Goal: Task Accomplishment & Management: Manage account settings

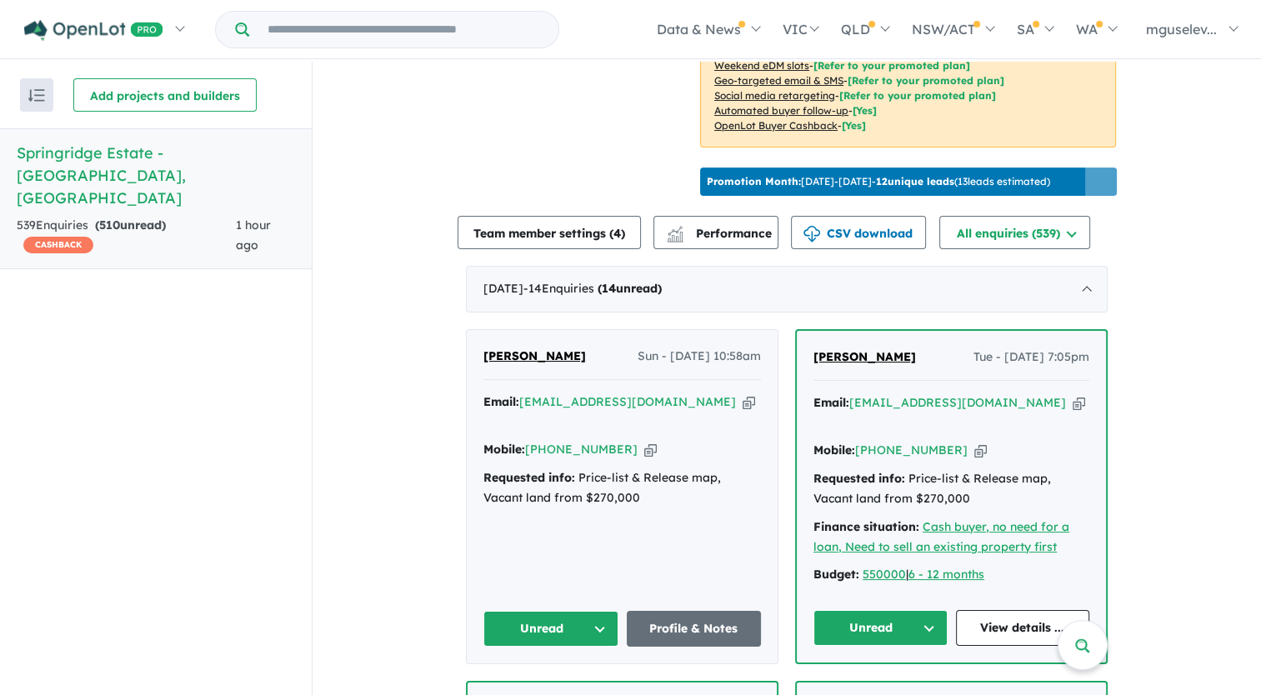
scroll to position [690, 0]
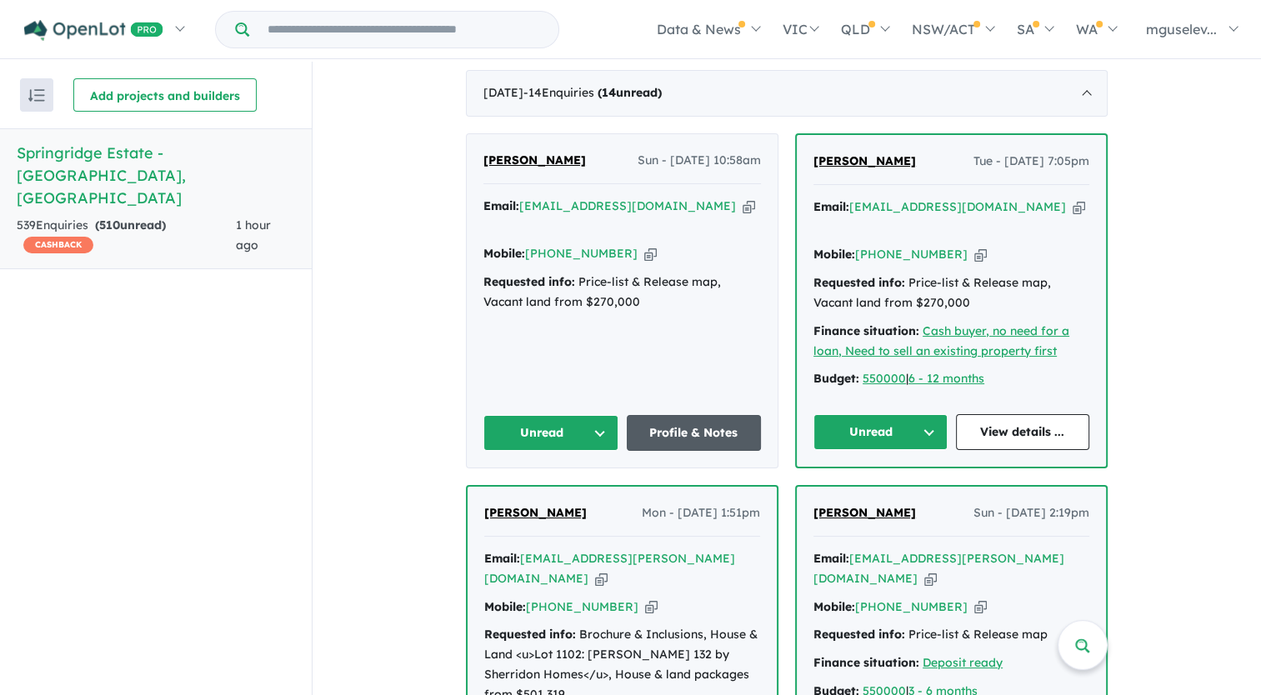
click at [673, 425] on link "Profile & Notes" at bounding box center [694, 433] width 135 height 36
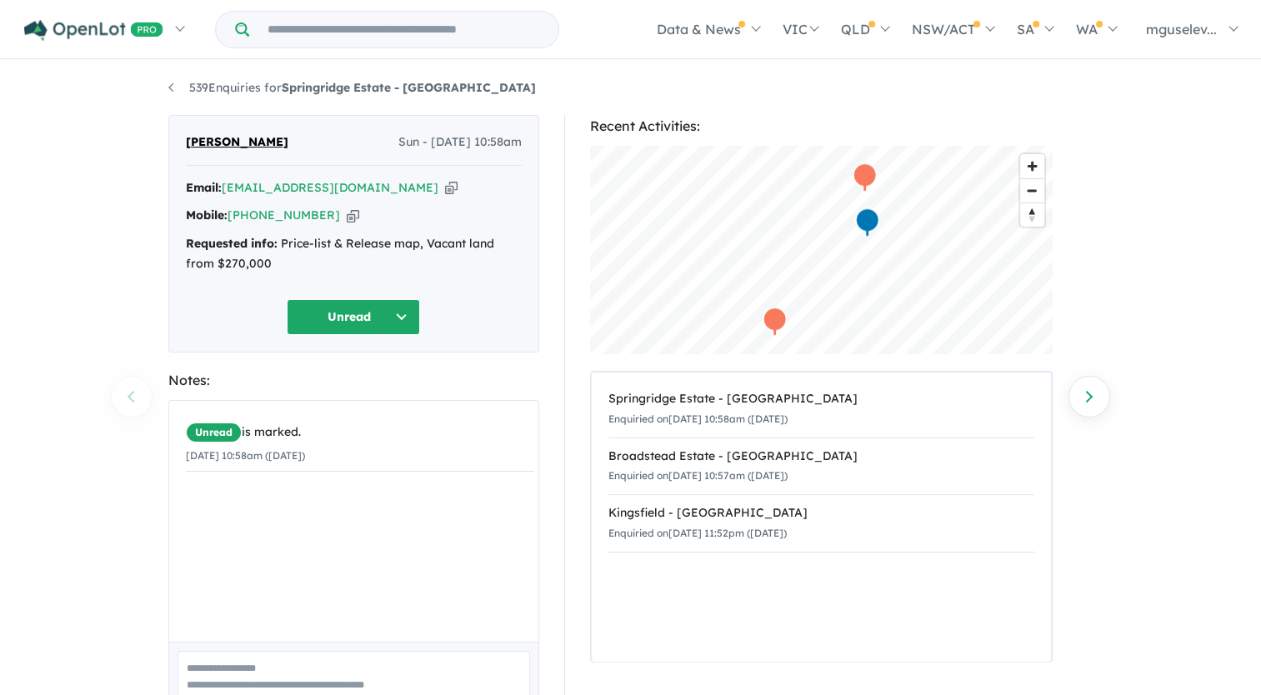
click at [445, 189] on icon "button" at bounding box center [451, 187] width 12 height 17
click at [445, 182] on icon "button" at bounding box center [451, 187] width 12 height 17
click at [347, 217] on icon "button" at bounding box center [353, 215] width 12 height 17
